Goal: Information Seeking & Learning: Learn about a topic

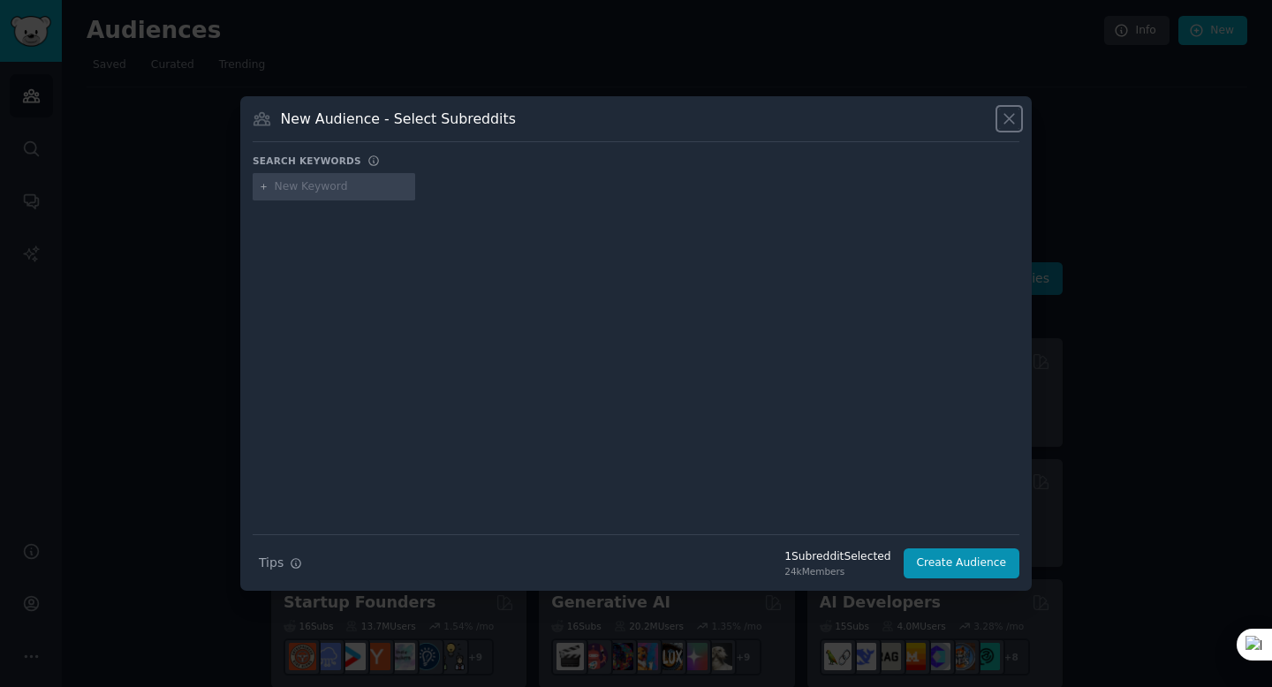
click at [1006, 117] on icon at bounding box center [1009, 119] width 19 height 19
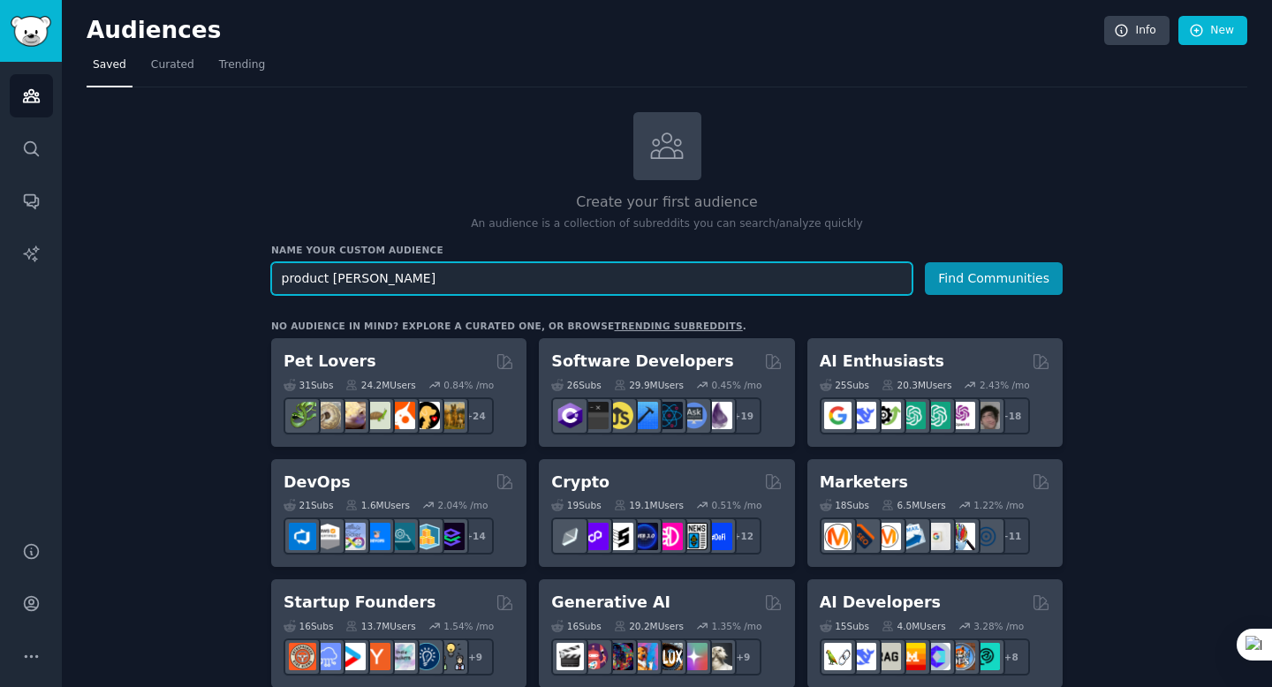
click at [669, 279] on input "product [PERSON_NAME]" at bounding box center [591, 278] width 641 height 33
type input "p"
type input "figma"
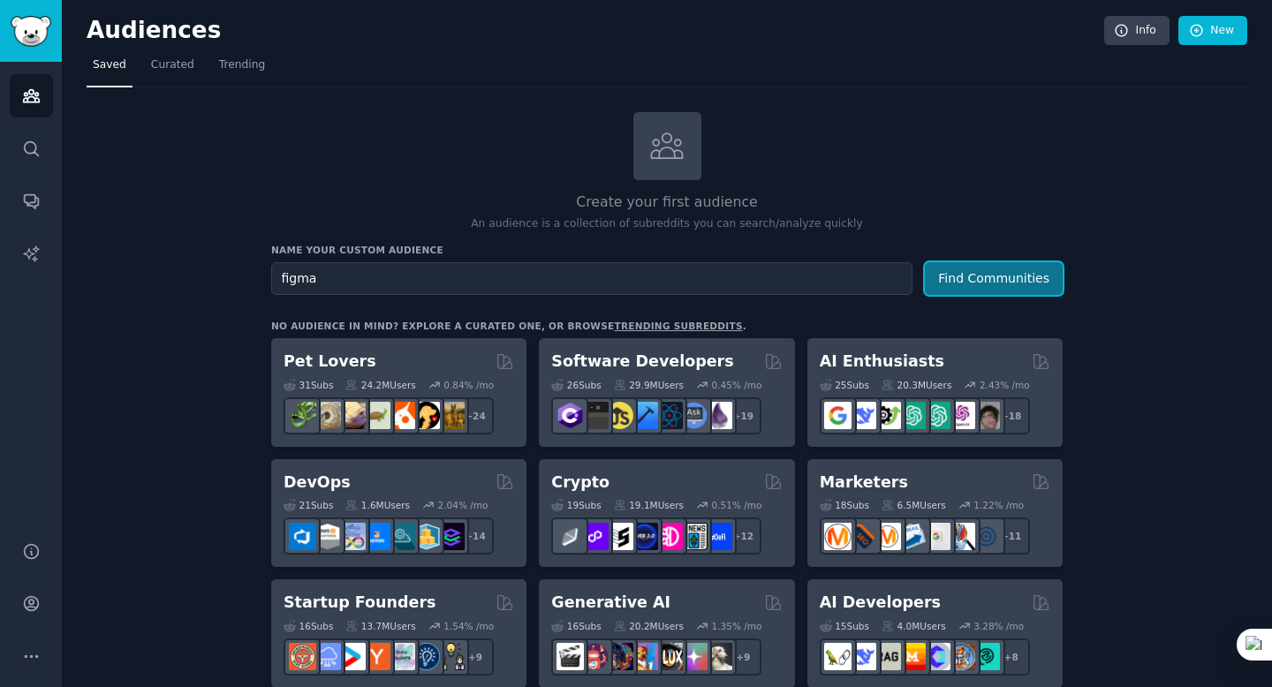
click at [1024, 276] on button "Find Communities" at bounding box center [994, 278] width 138 height 33
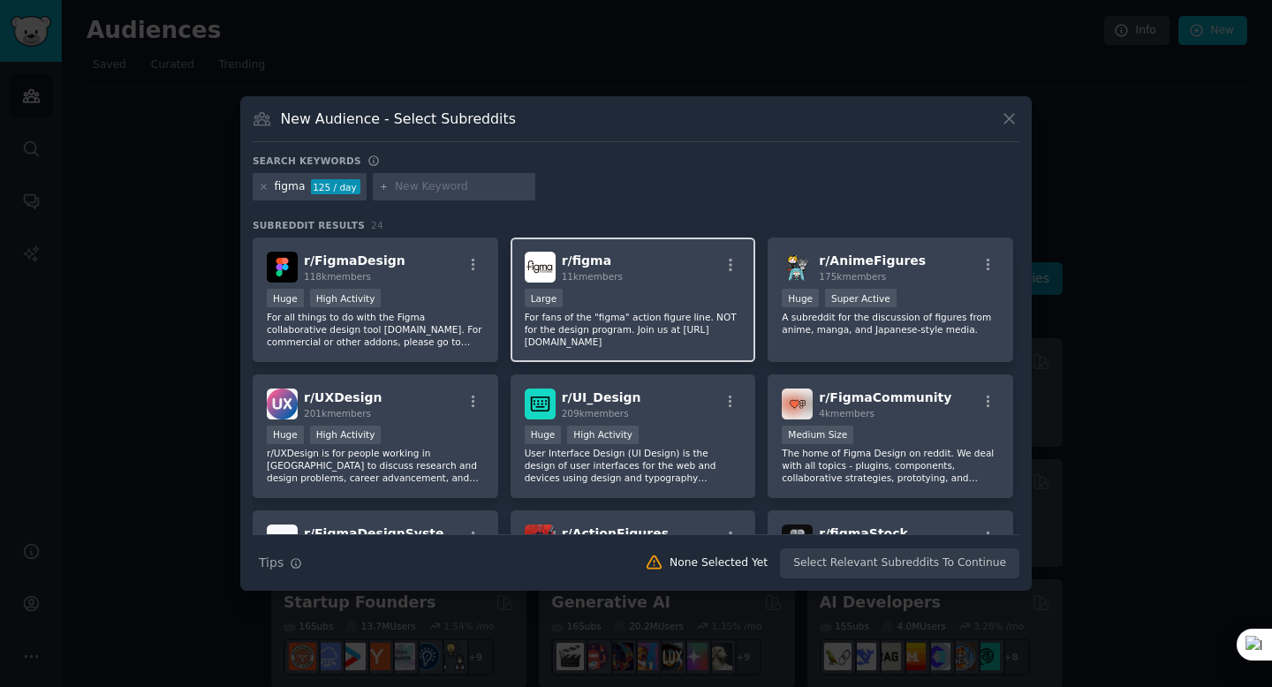
click at [636, 257] on div "r/ figma 11k members" at bounding box center [633, 267] width 217 height 31
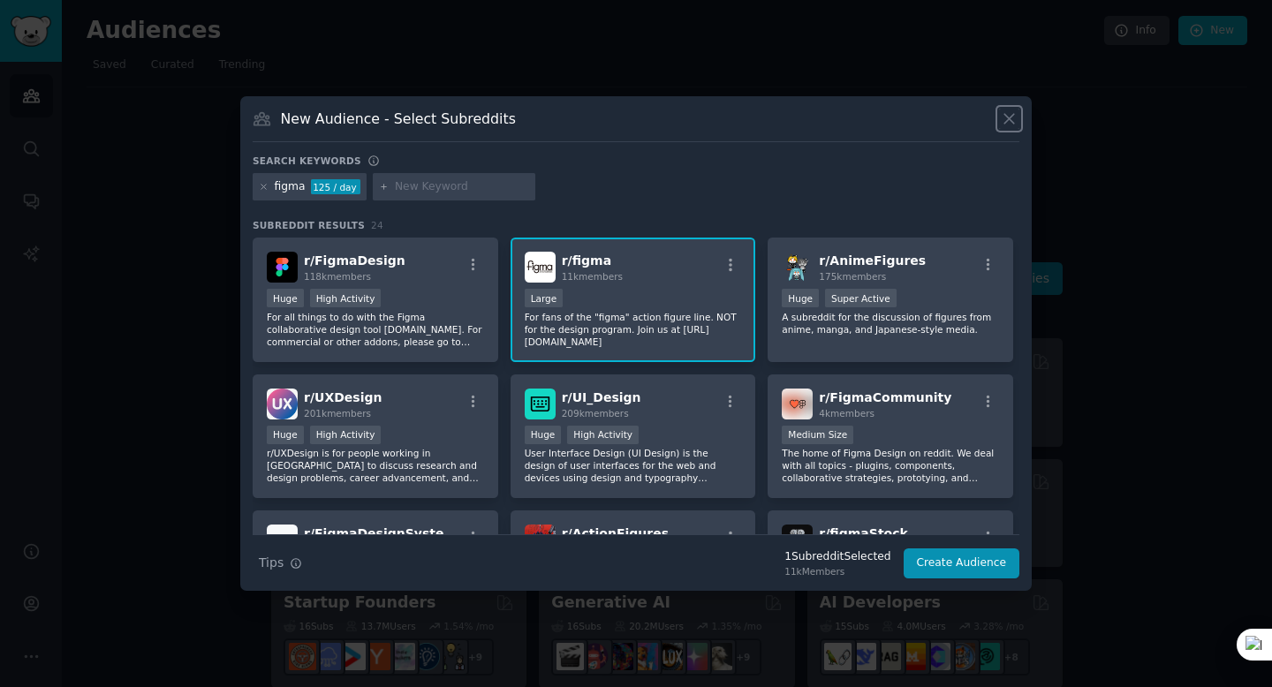
click at [1008, 117] on icon at bounding box center [1009, 119] width 10 height 10
